Goal: Find contact information: Find contact information

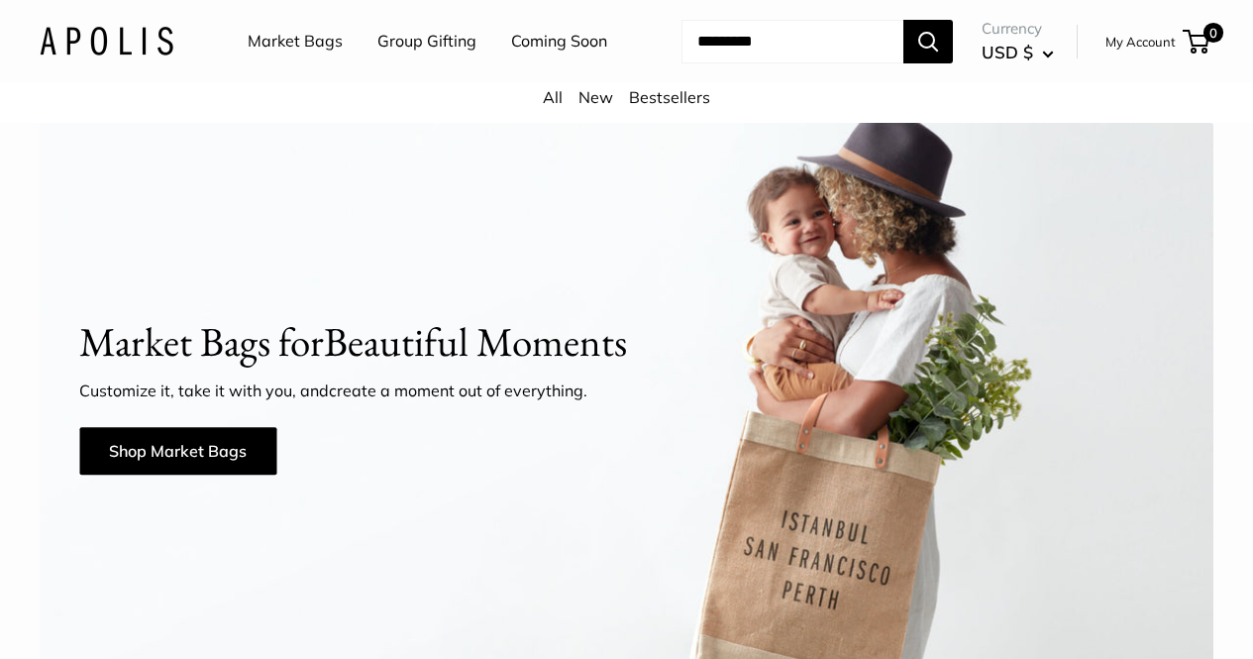
click at [1105, 53] on link "My Account" at bounding box center [1140, 42] width 70 height 24
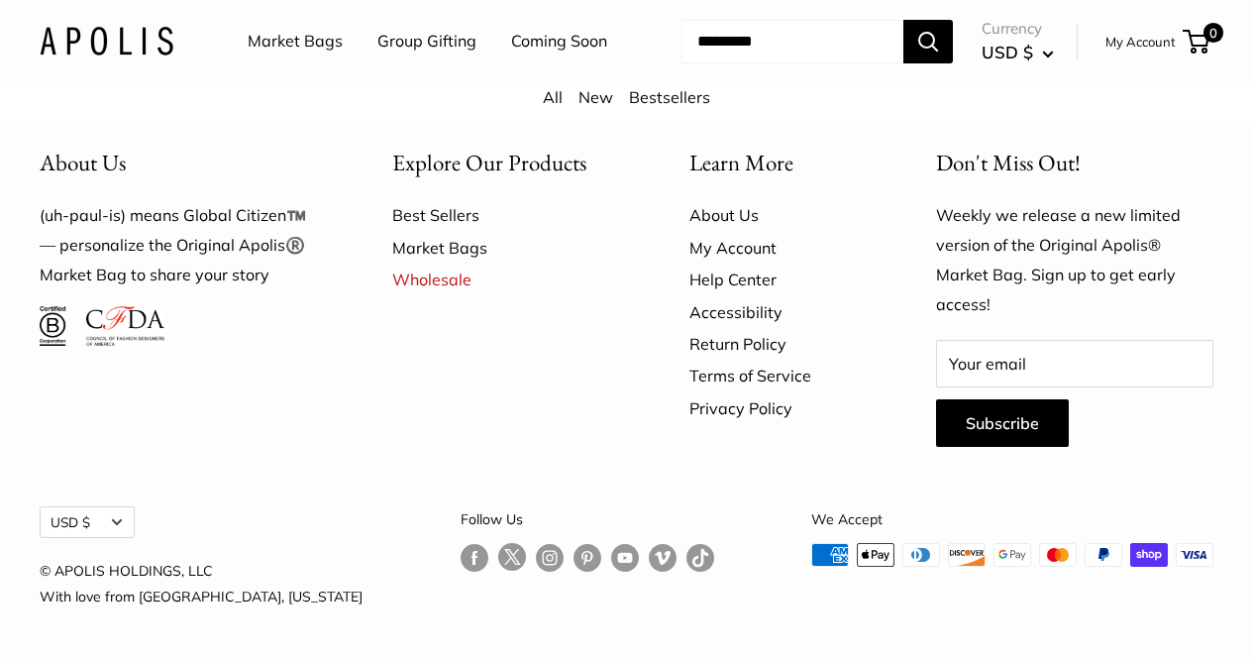
scroll to position [6756, 0]
click at [706, 274] on link "Help Center" at bounding box center [777, 279] width 177 height 32
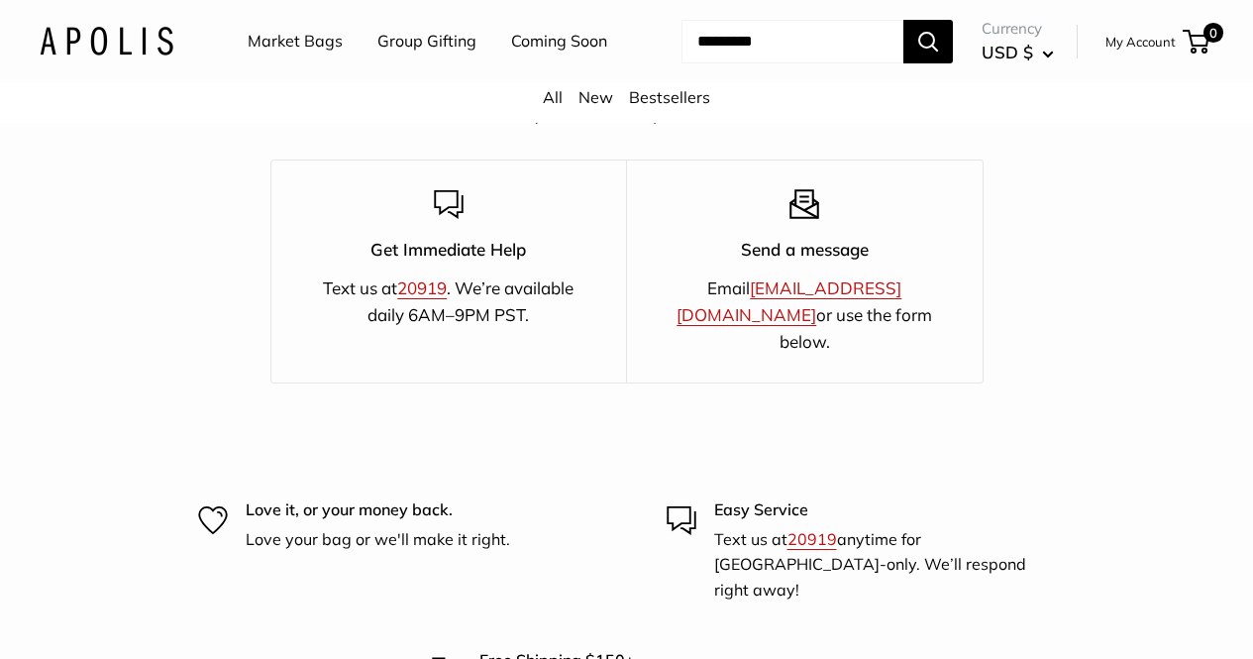
scroll to position [3455, 0]
drag, startPoint x: 705, startPoint y: 310, endPoint x: 892, endPoint y: 310, distance: 187.2
click at [892, 310] on p "Email hello@apolisglobal.com or use the form below." at bounding box center [805, 313] width 286 height 81
copy p "[EMAIL_ADDRESS][DOMAIN_NAME]"
